Goal: Information Seeking & Learning: Learn about a topic

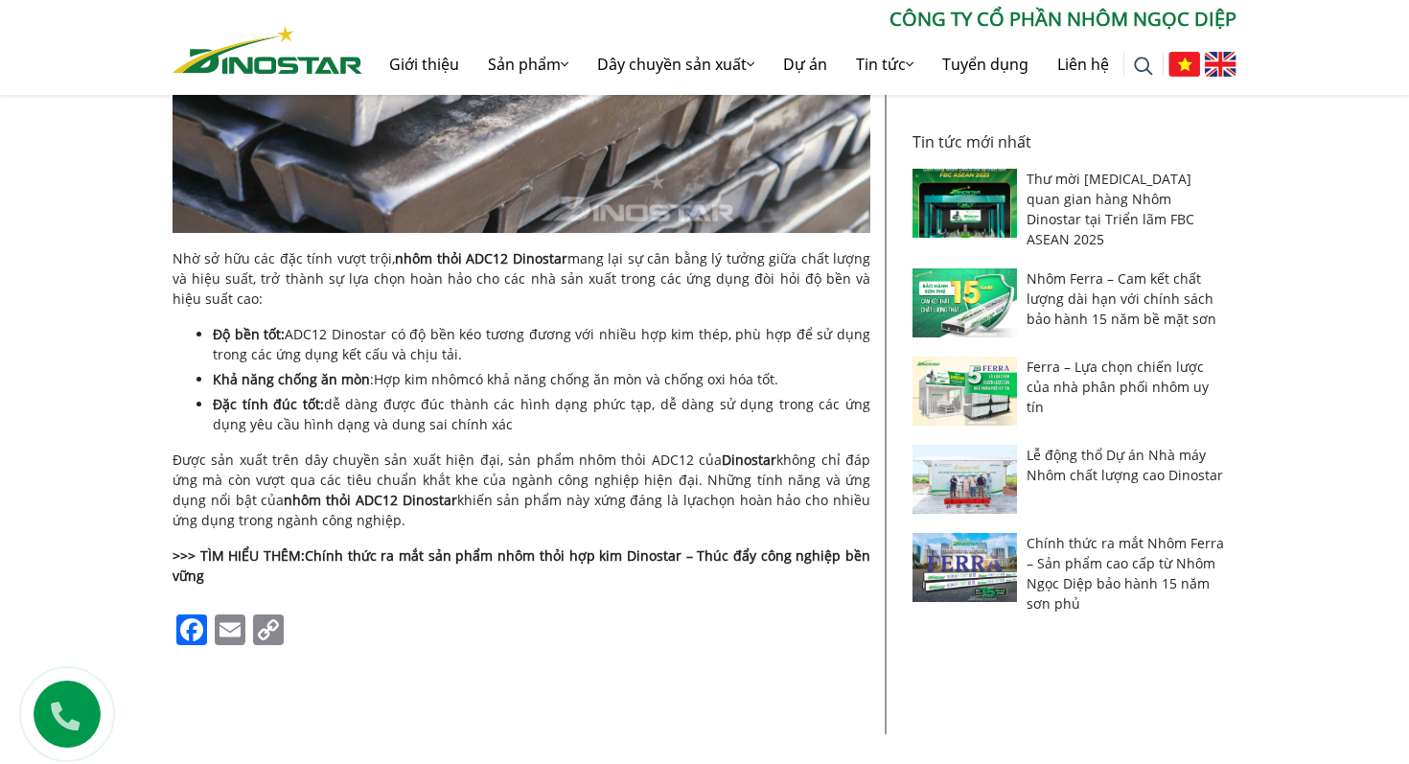
scroll to position [1012, 0]
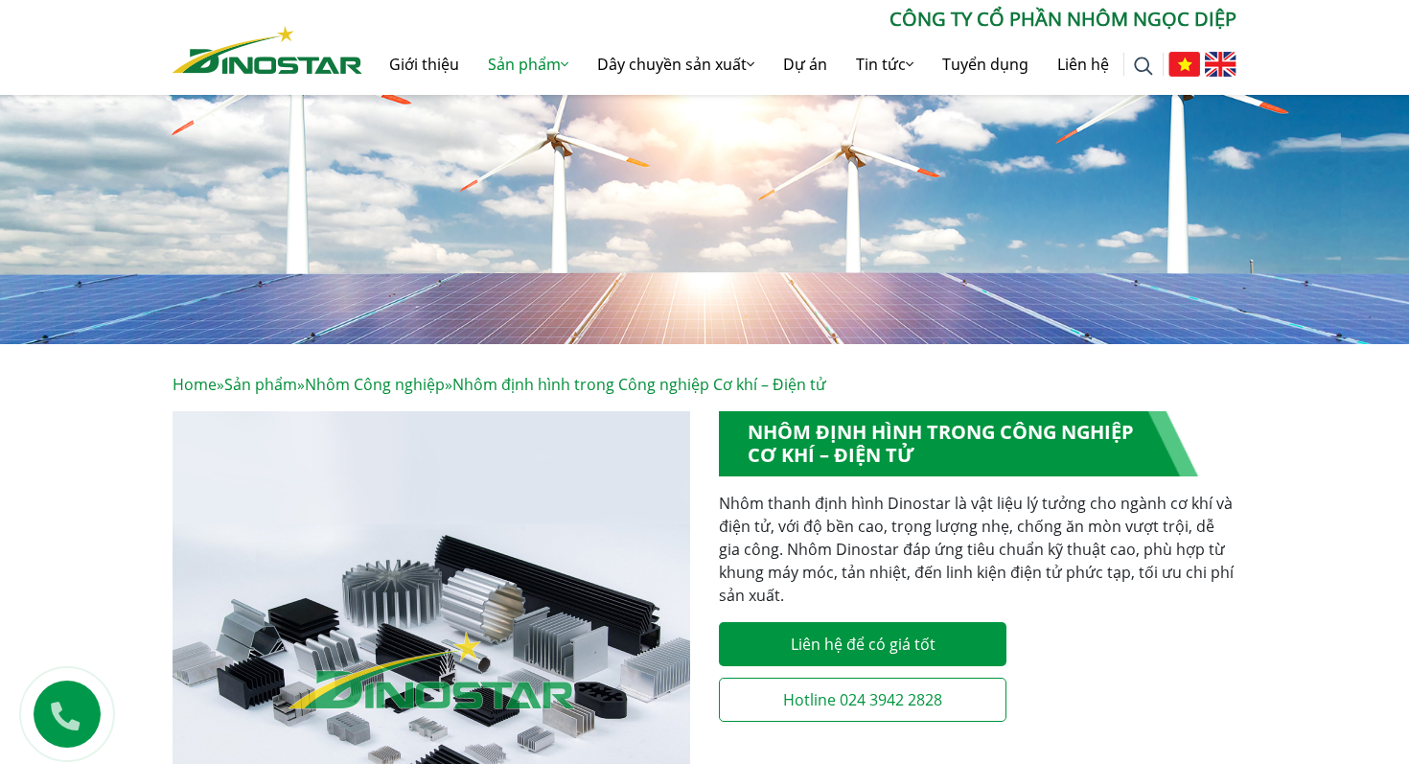
scroll to position [69, 0]
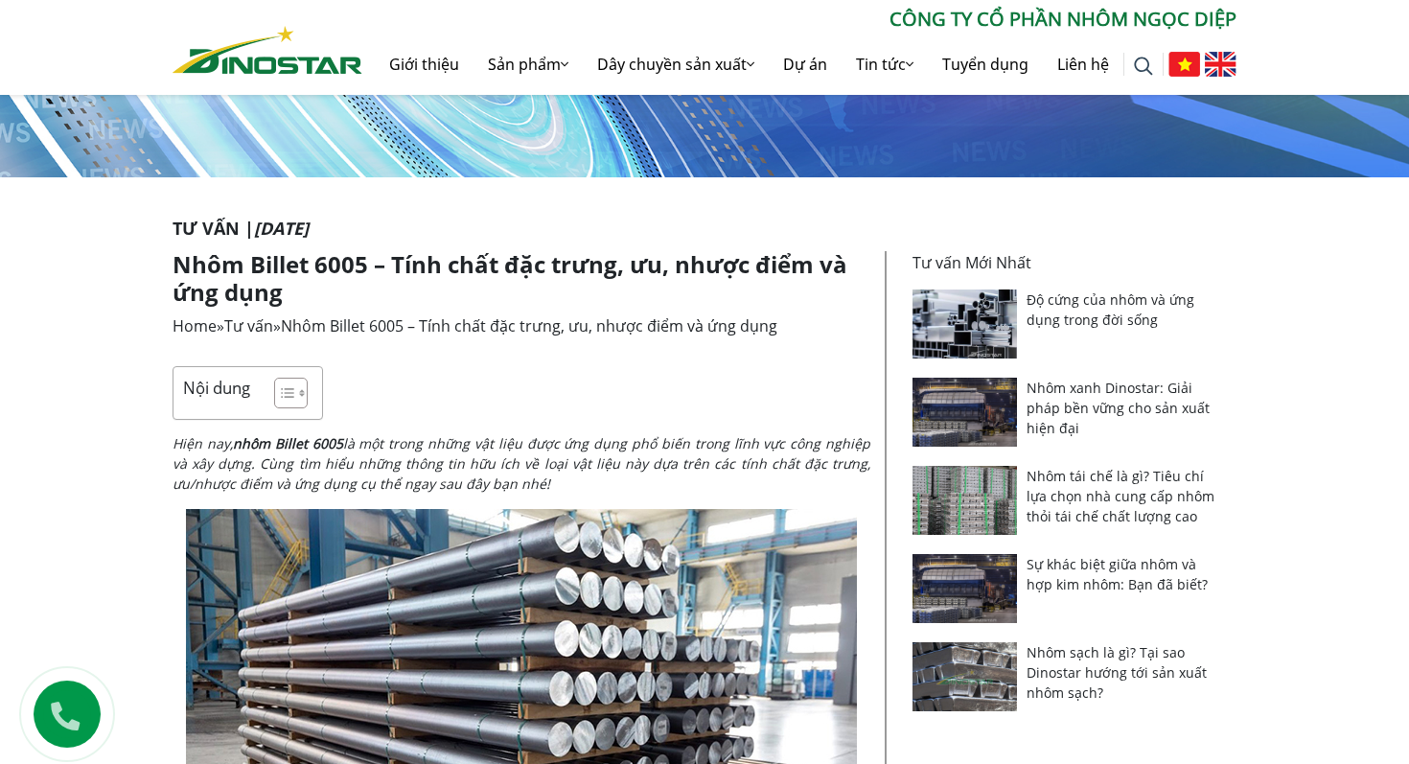
scroll to position [247, 0]
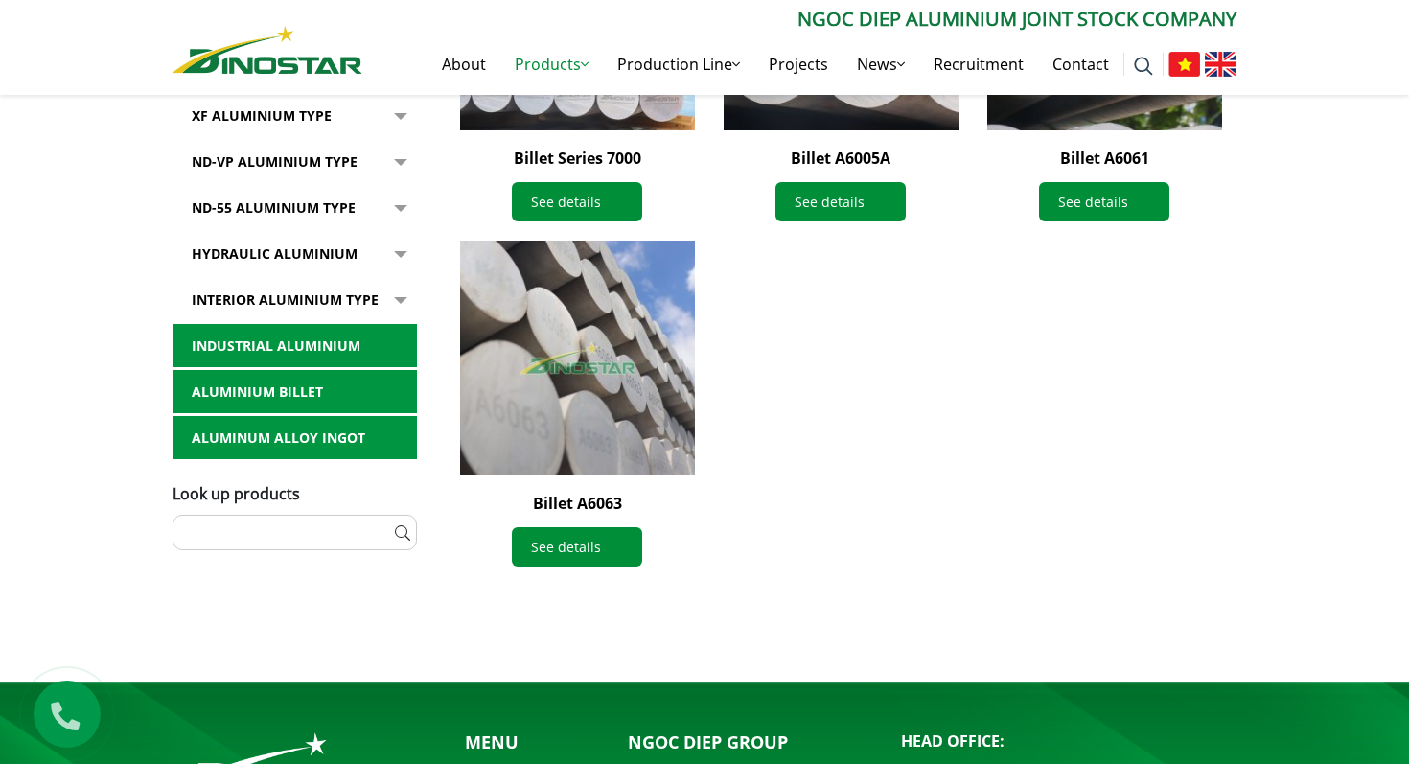
scroll to position [768, 0]
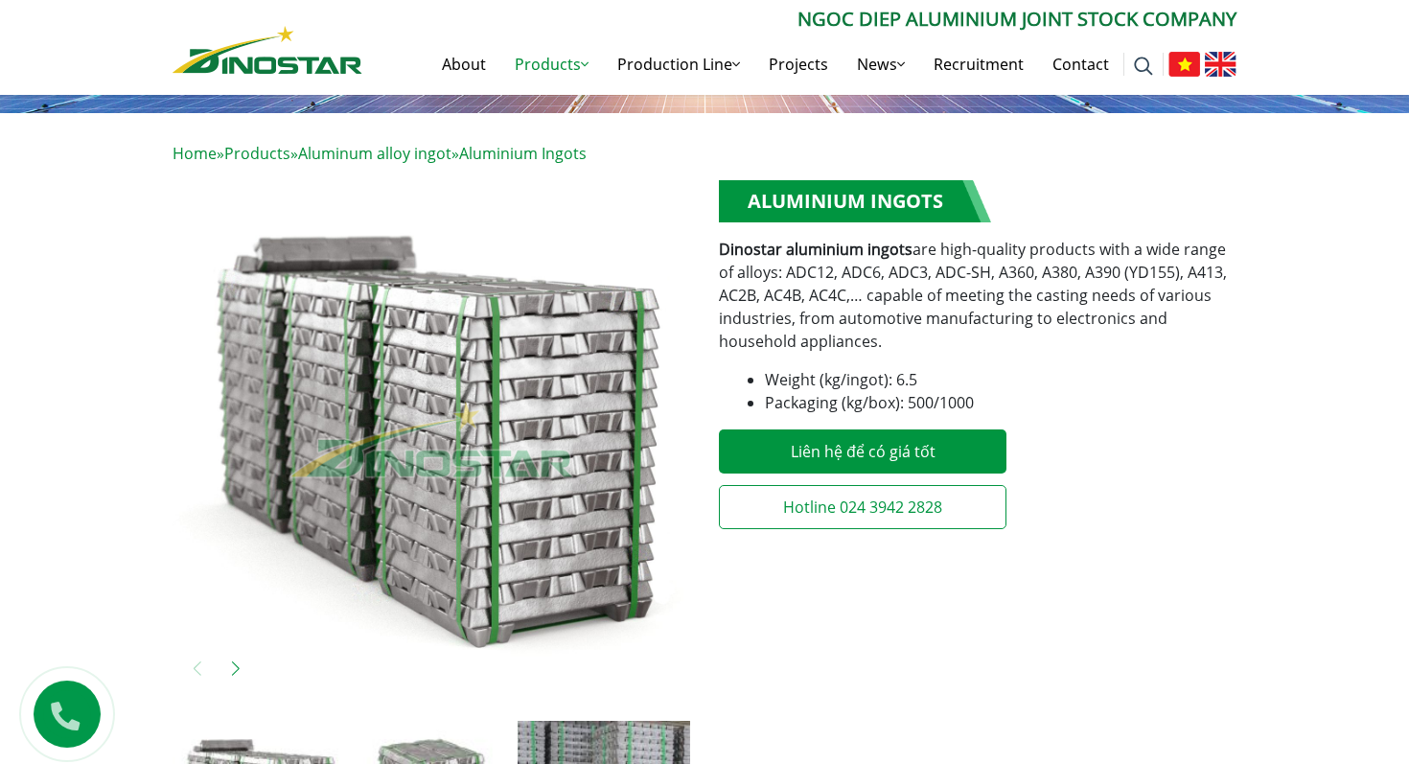
scroll to position [314, 0]
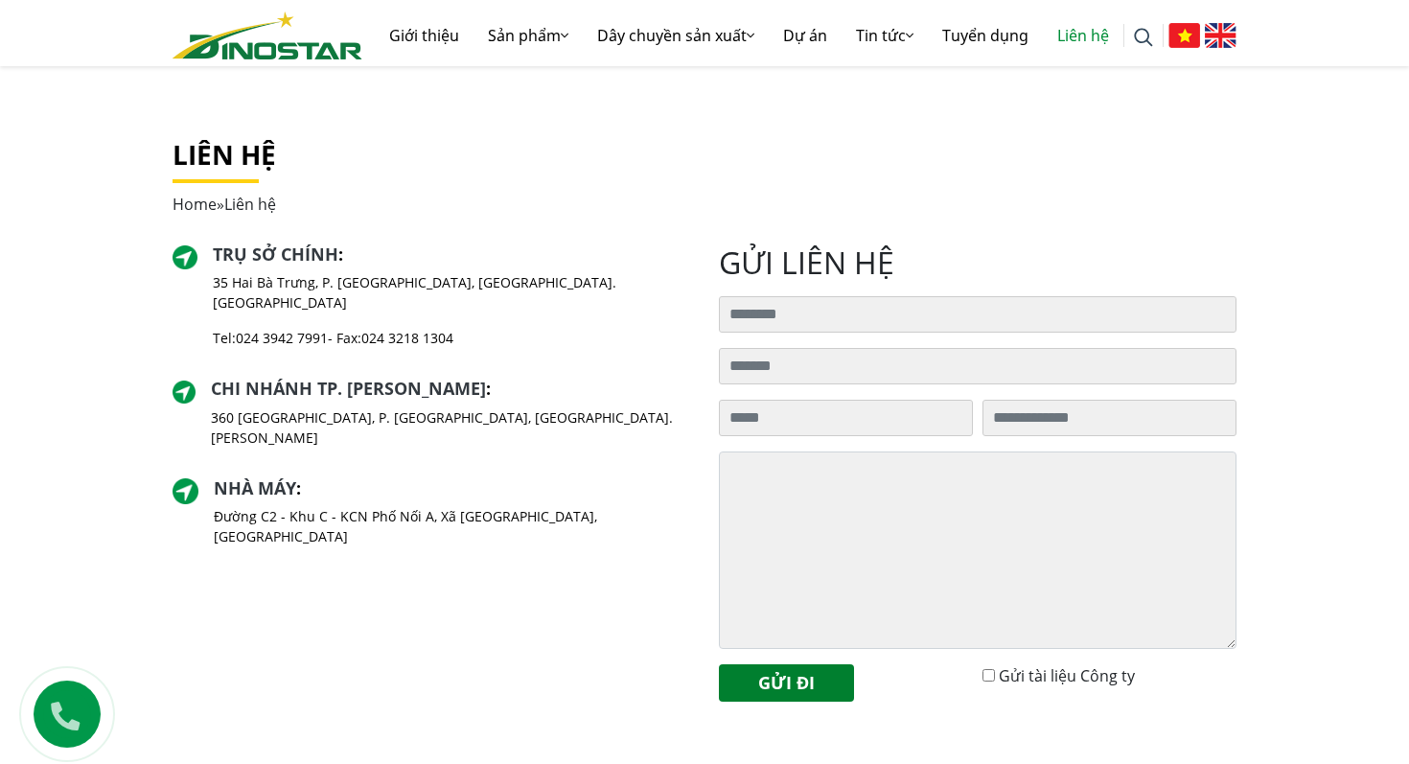
scroll to position [318, 0]
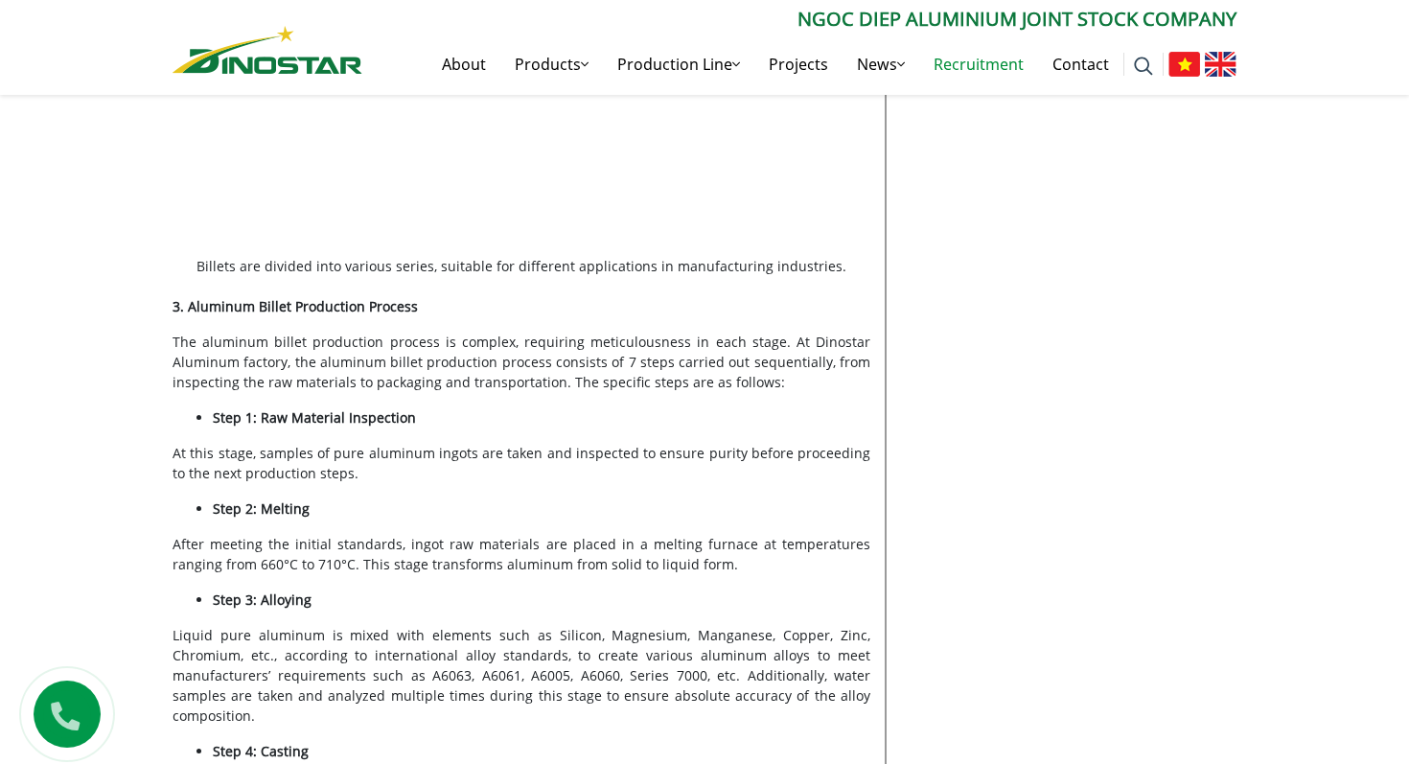
scroll to position [2886, 0]
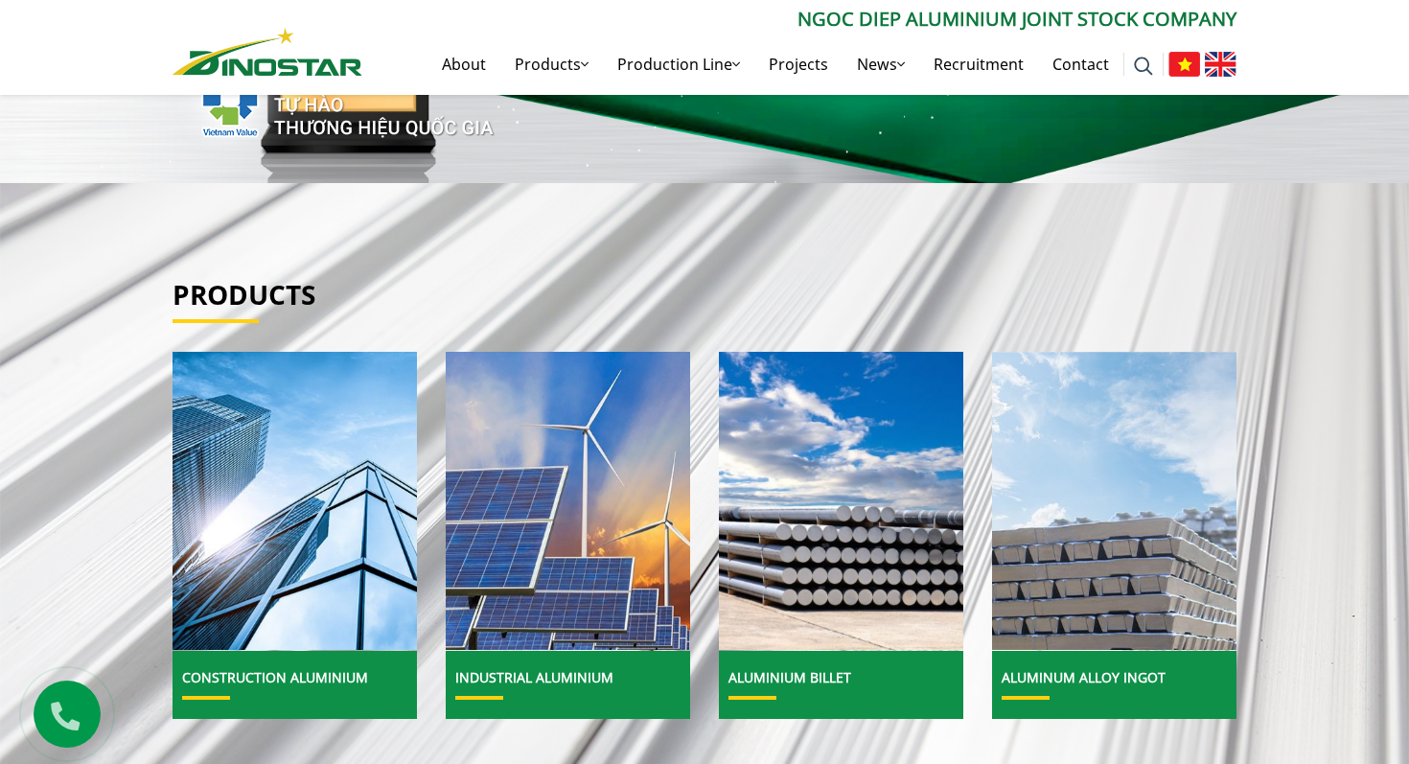
scroll to position [523, 0]
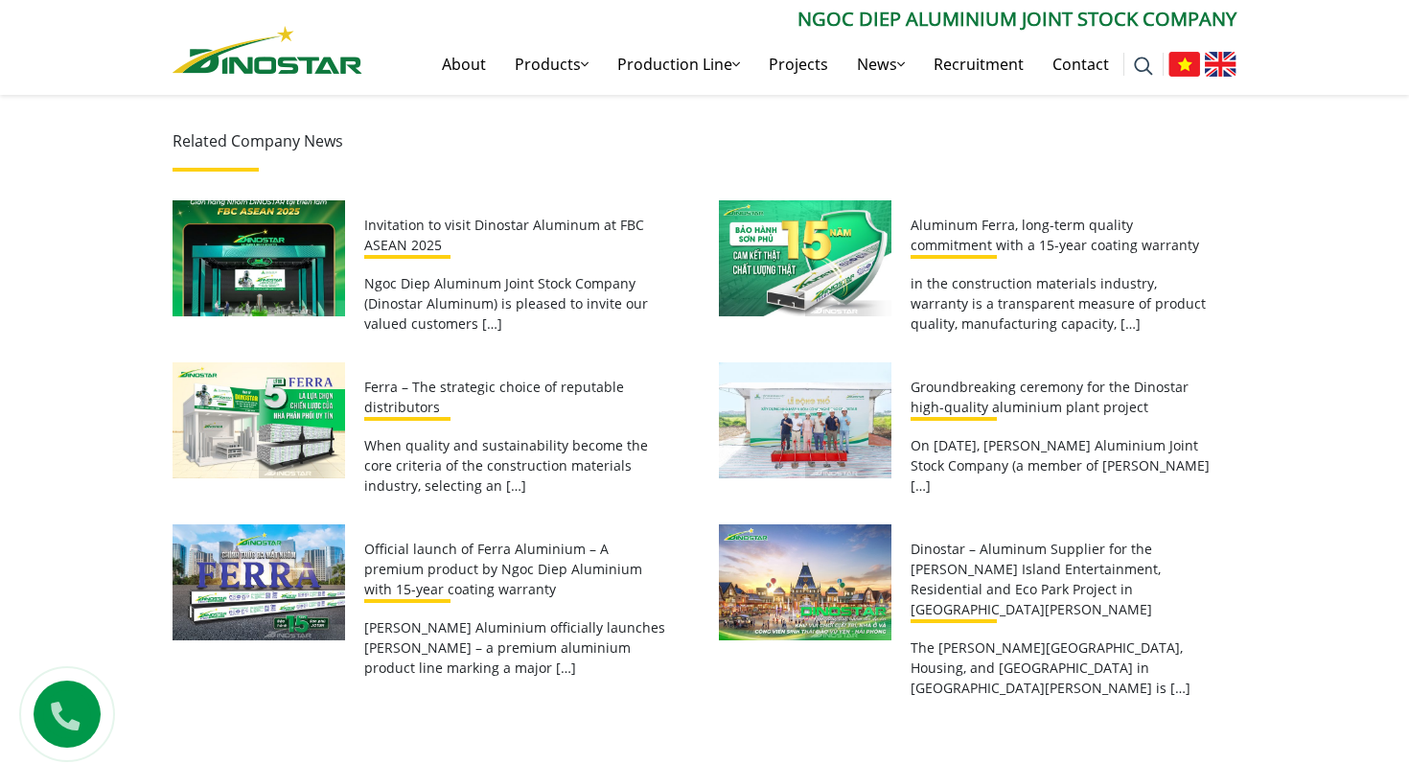
scroll to position [3168, 0]
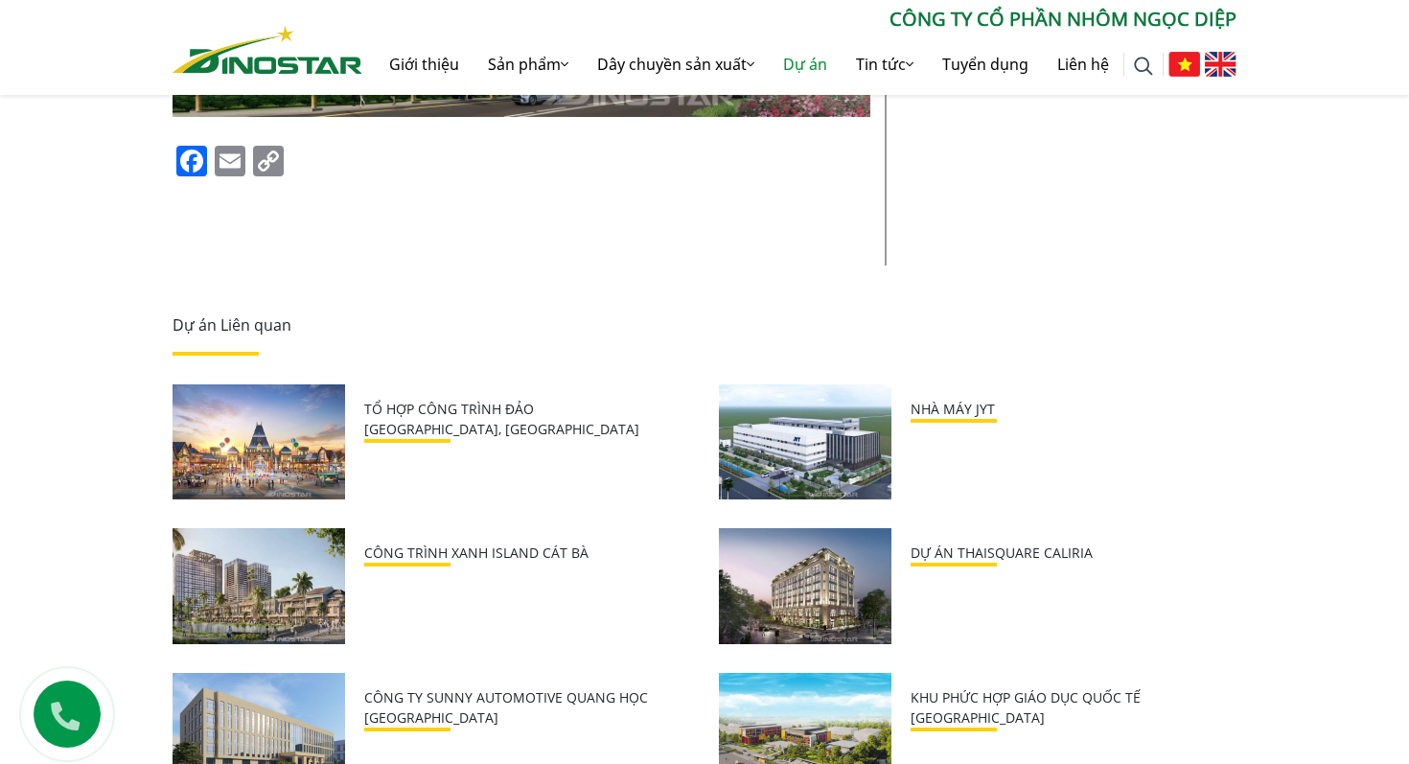
scroll to position [1298, 0]
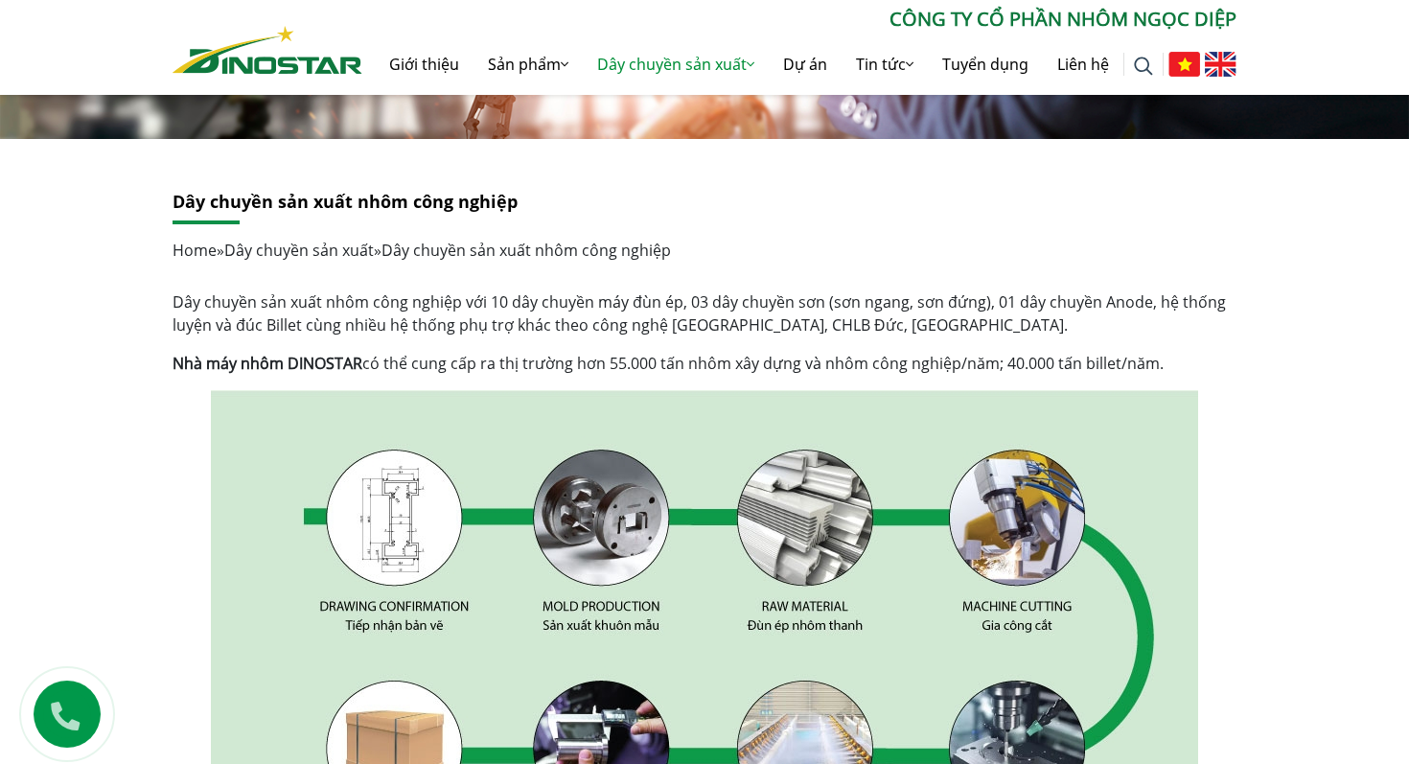
scroll to position [71, 0]
